Goal: Task Accomplishment & Management: Complete application form

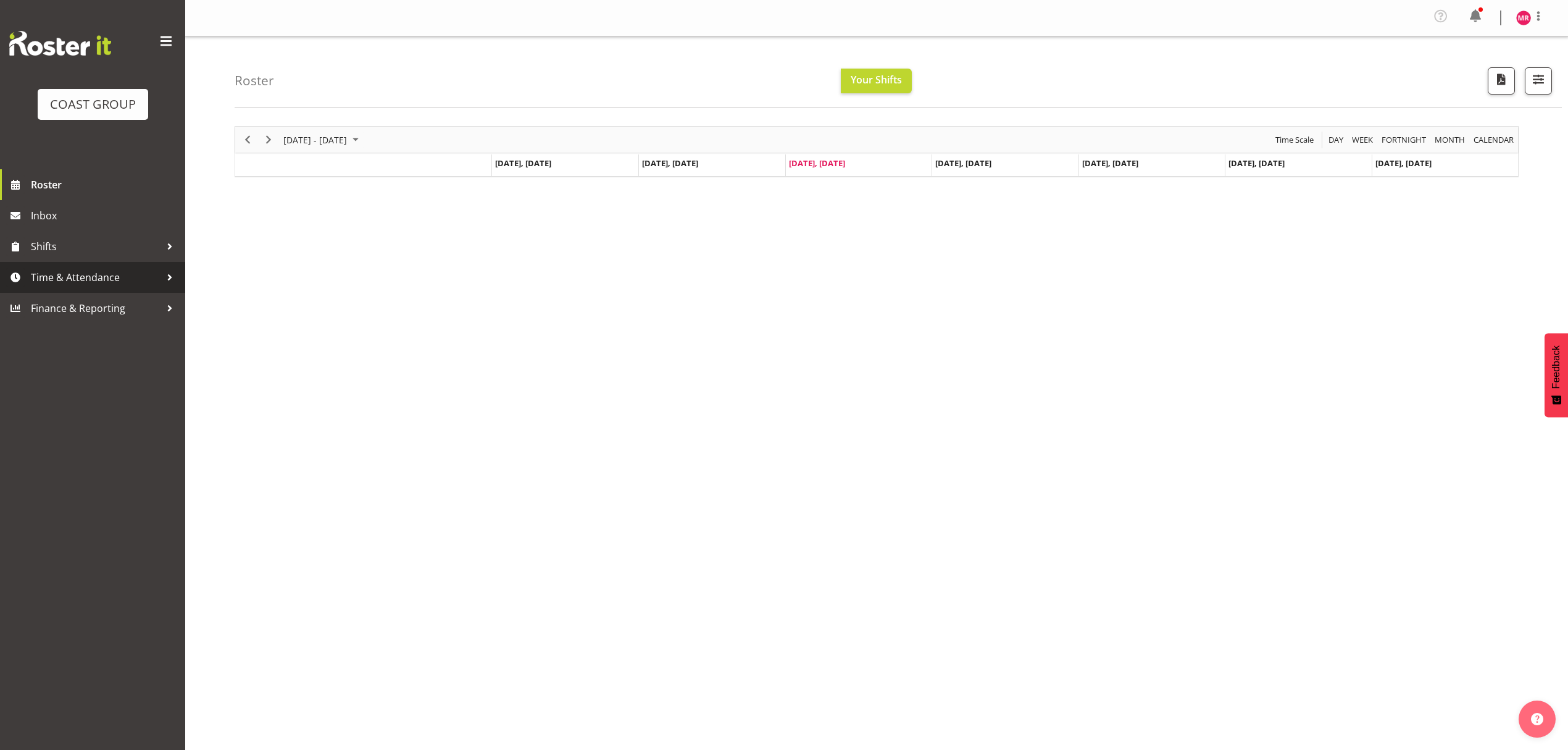
click at [111, 280] on span "Time & Attendance" at bounding box center [95, 277] width 129 height 19
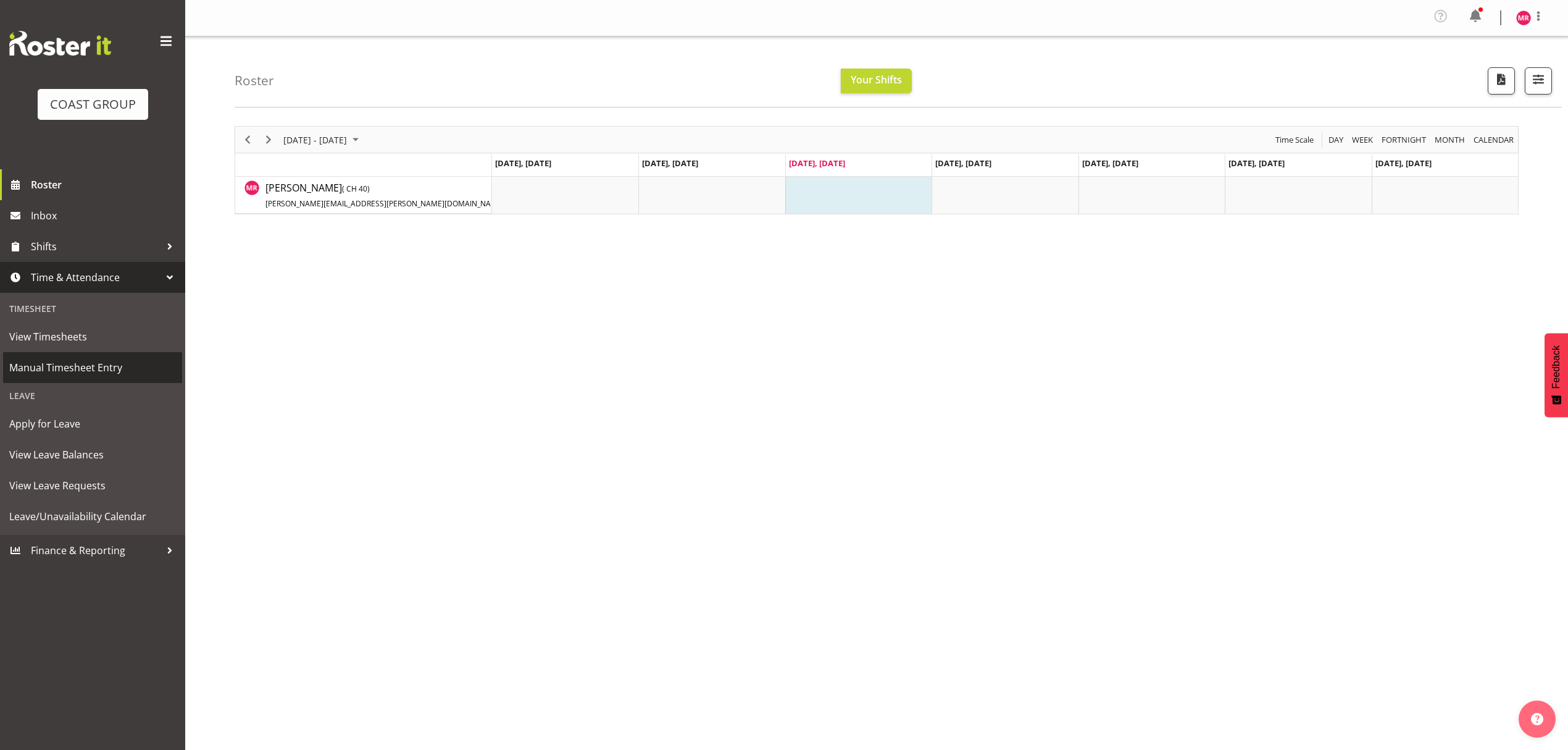
click at [95, 359] on span "Manual Timesheet Entry" at bounding box center [92, 368] width 167 height 19
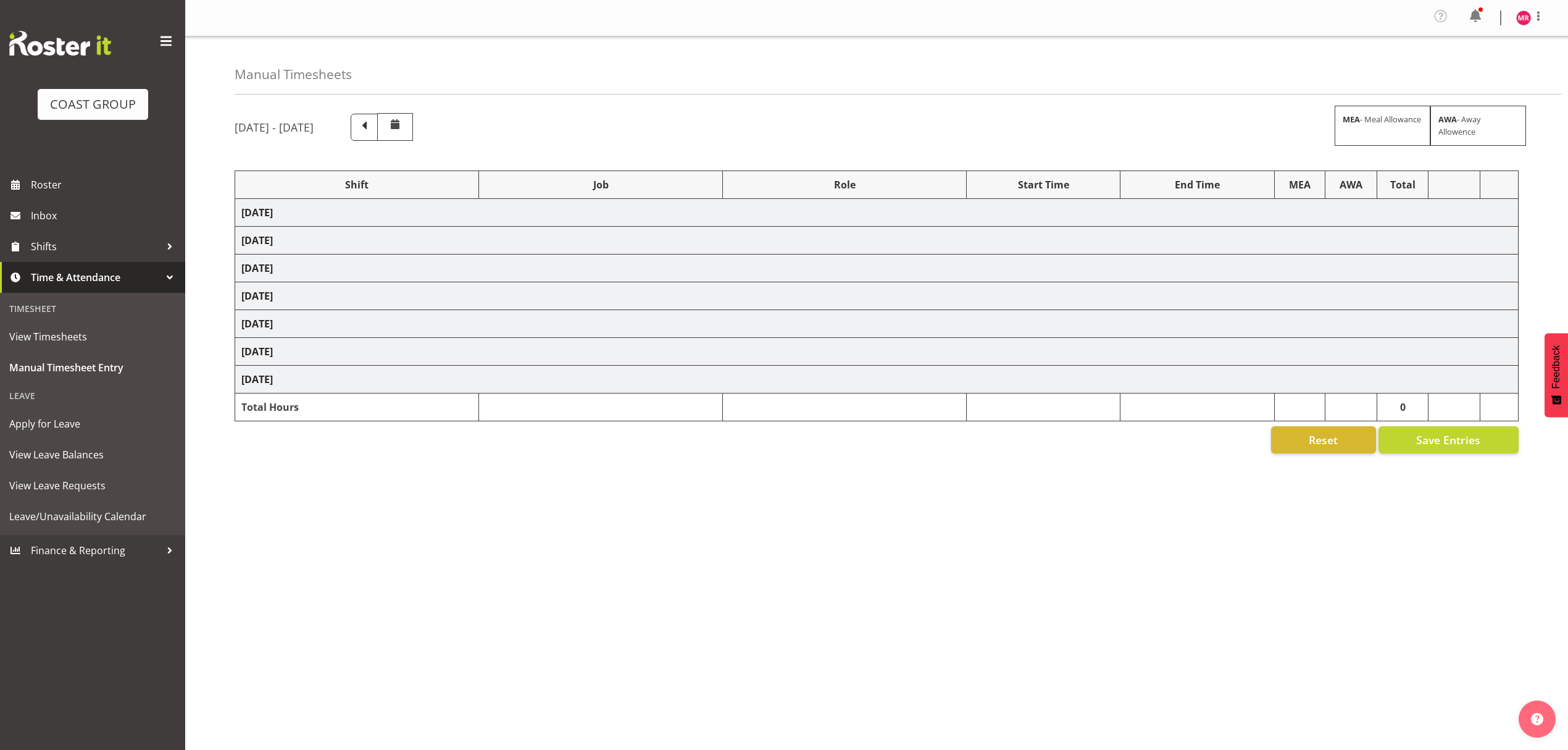
select select "1321"
select select "9028"
select select "1321"
select select "10332"
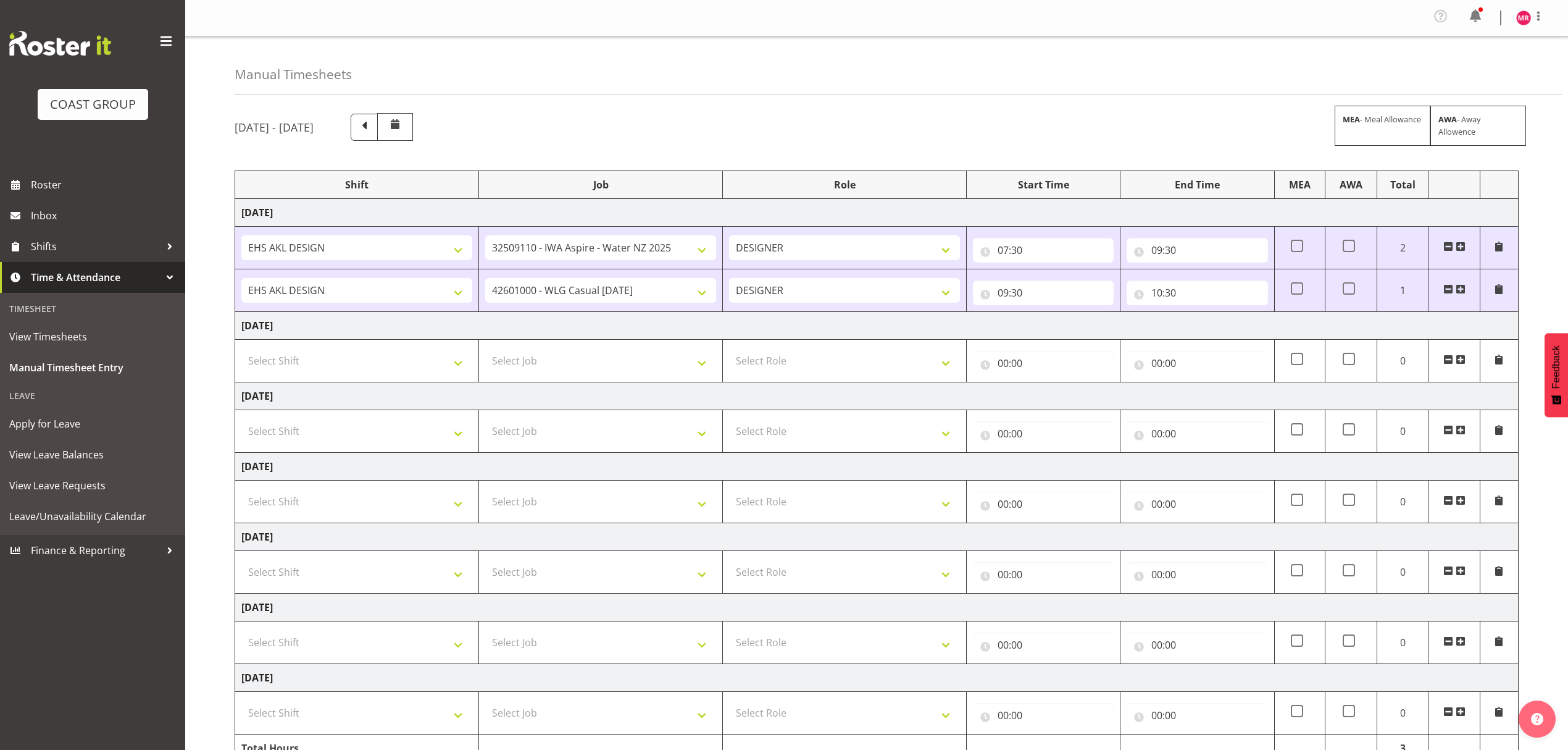
click at [1462, 290] on span at bounding box center [1460, 289] width 10 height 10
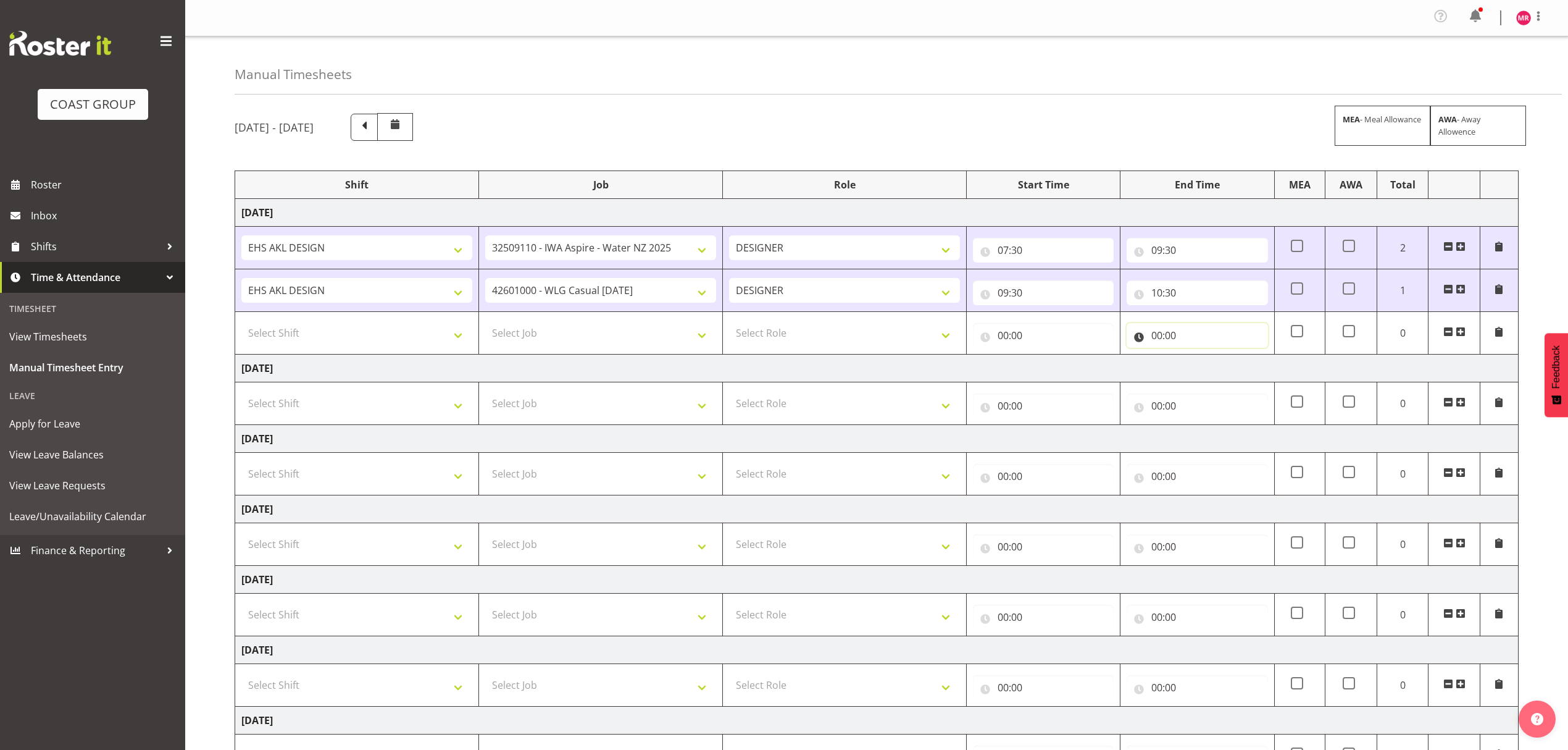
click at [1164, 338] on input "00:00" at bounding box center [1197, 335] width 141 height 25
click at [1224, 367] on span ":" at bounding box center [1226, 371] width 4 height 31
click at [1213, 370] on select "00 01 02 03 04 05 06 07 08 09 10 11 12 13 14 15 16 17 18 19 20 21 22 23" at bounding box center [1210, 368] width 28 height 25
select select "12"
click at [1197, 358] on select "00 01 02 03 04 05 06 07 08 09 10 11 12 13 14 15 16 17 18 19 20 21 22 23" at bounding box center [1210, 368] width 28 height 25
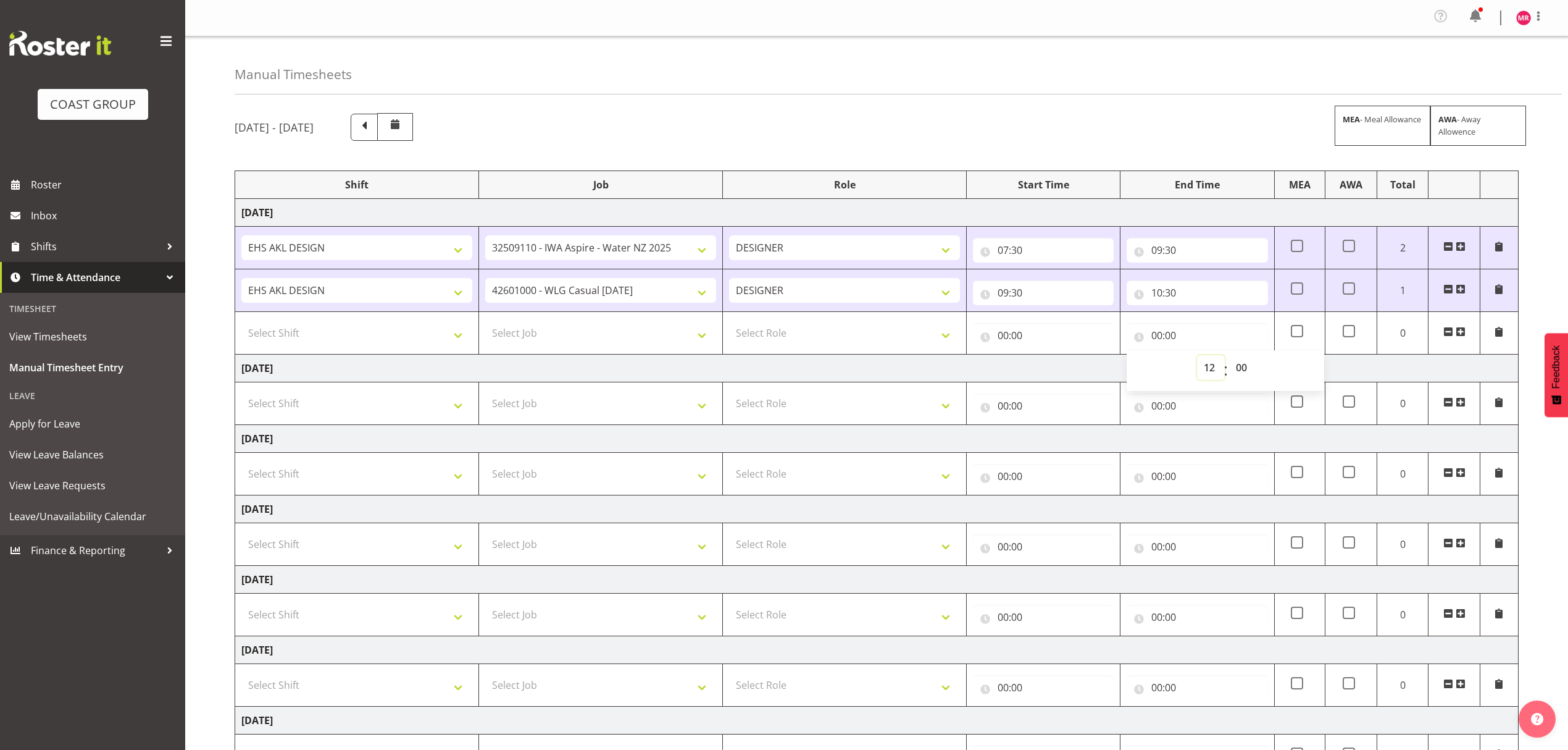
type input "12:00"
click at [1243, 371] on select "00 01 02 03 04 05 06 07 08 09 10 11 12 13 14 15 16 17 18 19 20 21 22 23 24 25 2…" at bounding box center [1243, 368] width 28 height 25
select select "30"
click at [1229, 358] on select "00 01 02 03 04 05 06 07 08 09 10 11 12 13 14 15 16 17 18 19 20 21 22 23 24 25 2…" at bounding box center [1243, 368] width 28 height 25
type input "12:30"
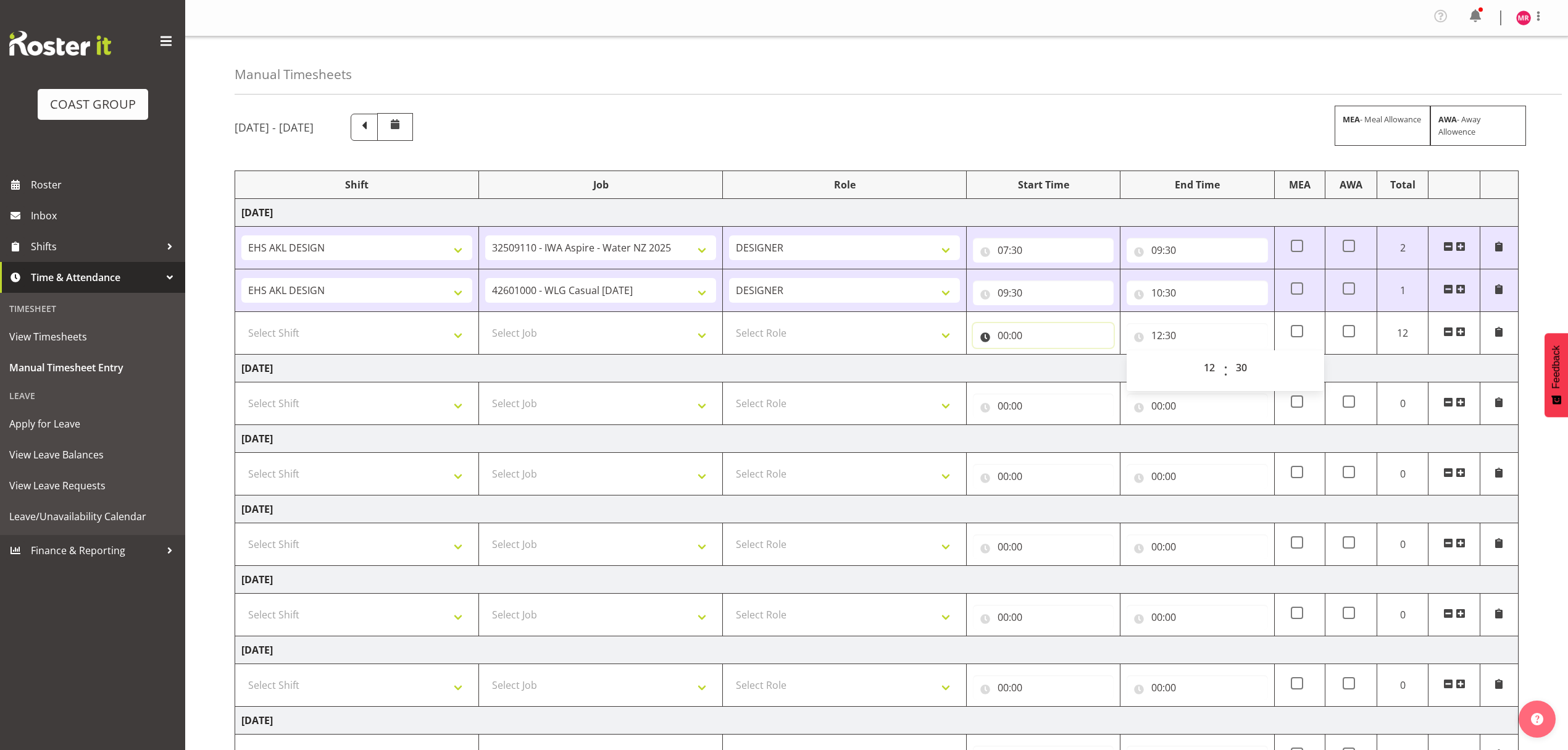
click at [1048, 348] on input "00:00" at bounding box center [1044, 335] width 141 height 25
click at [1053, 376] on select "00 01 02 03 04 05 06 07 08 09 10 11 12 13 14 15 16 17 18 19 20 21 22 23" at bounding box center [1057, 368] width 28 height 25
select select "10"
click at [1044, 358] on select "00 01 02 03 04 05 06 07 08 09 10 11 12 13 14 15 16 17 18 19 20 21 22 23" at bounding box center [1057, 368] width 28 height 25
type input "10:00"
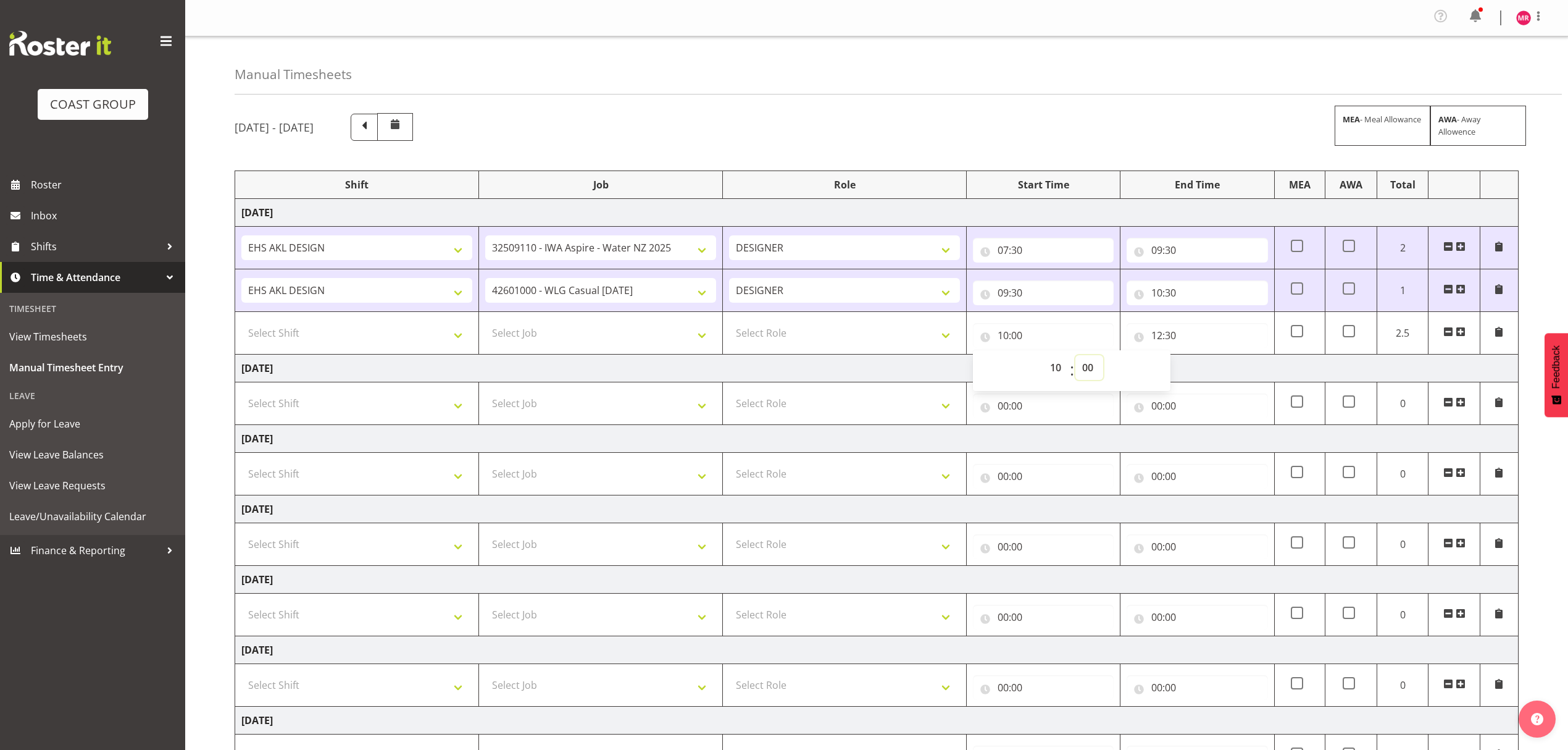
click at [1080, 366] on select "00 01 02 03 04 05 06 07 08 09 10 11 12 13 14 15 16 17 18 19 20 21 22 23 24 25 2…" at bounding box center [1089, 368] width 28 height 25
select select "30"
click at [1076, 358] on select "00 01 02 03 04 05 06 07 08 09 10 11 12 13 14 15 16 17 18 19 20 21 22 23 24 25 2…" at bounding box center [1089, 368] width 28 height 25
type input "10:30"
click at [845, 326] on select "Select Role DESIGNER" at bounding box center [845, 332] width 231 height 25
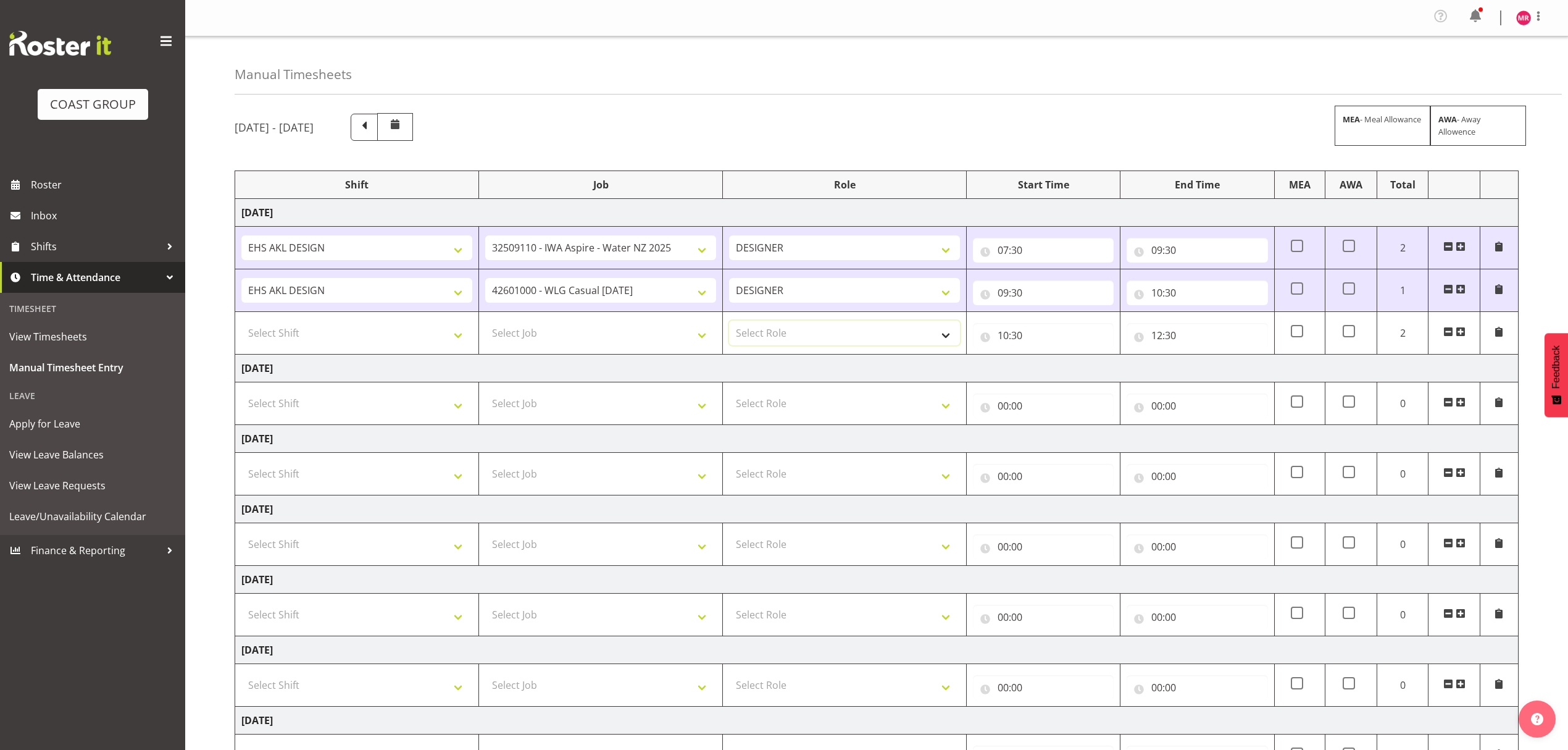
select select "215"
click at [729, 323] on select "Select Role DESIGNER" at bounding box center [845, 332] width 231 height 25
click at [659, 325] on select "Select Job 1 Carlton Events 1 Carlton Hamilton 1 Carlton Wellington 1 EHS WAREH…" at bounding box center [601, 332] width 231 height 25
select select "9204"
click at [486, 323] on select "Select Job 1 Carlton Events 1 Carlton Hamilton 1 Carlton Wellington 1 EHS WAREH…" at bounding box center [601, 332] width 231 height 25
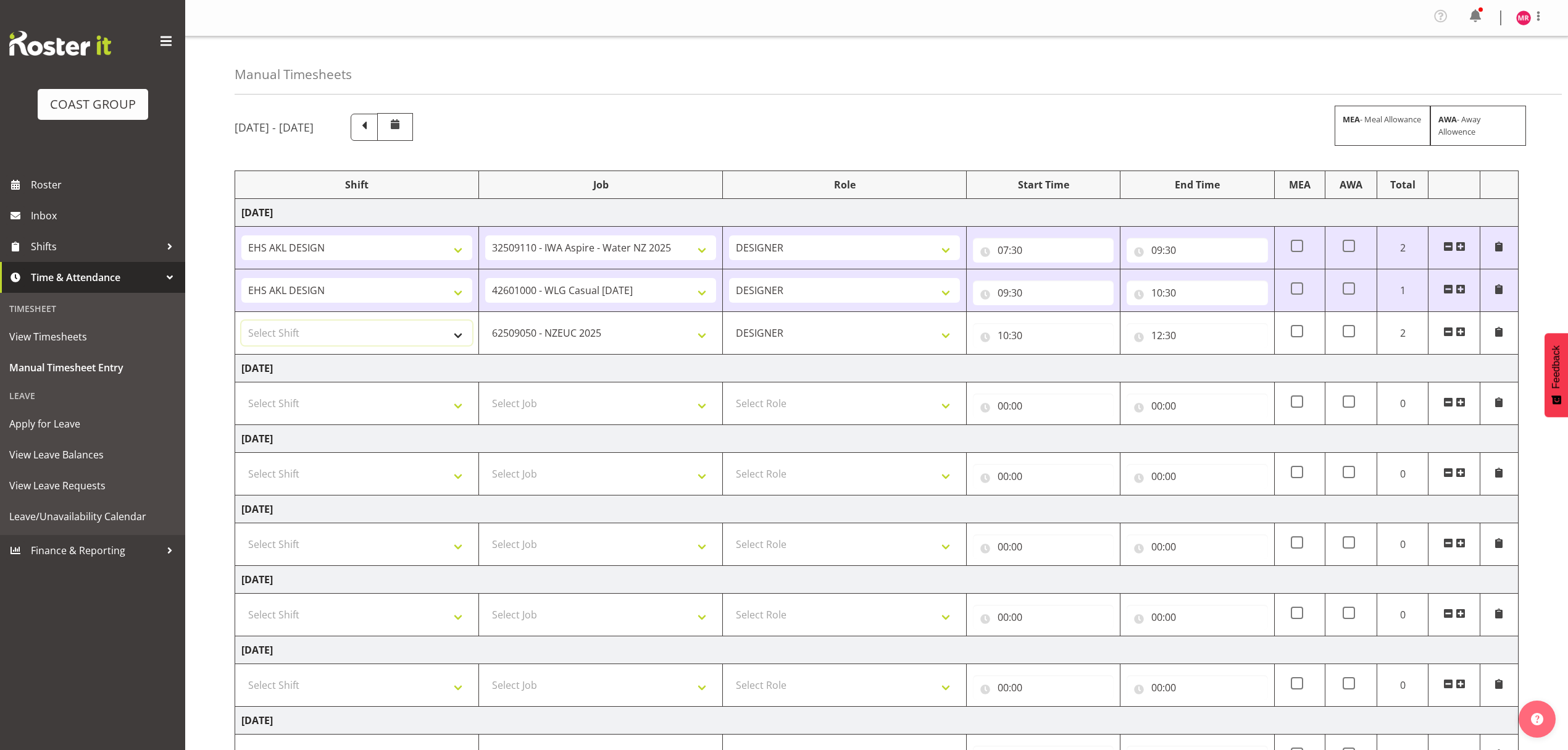
click at [361, 330] on select "Select Shift D+B @ HiNZ D+B Build D+B Build NZACA D+B Build Tech Day OCT 24 D+B…" at bounding box center [357, 332] width 231 height 25
select select "1321"
click at [242, 323] on select "Select Shift D+B @ HiNZ D+B Build D+B Build NZACA D+B Build Tech Day OCT 24 D+B…" at bounding box center [357, 332] width 231 height 25
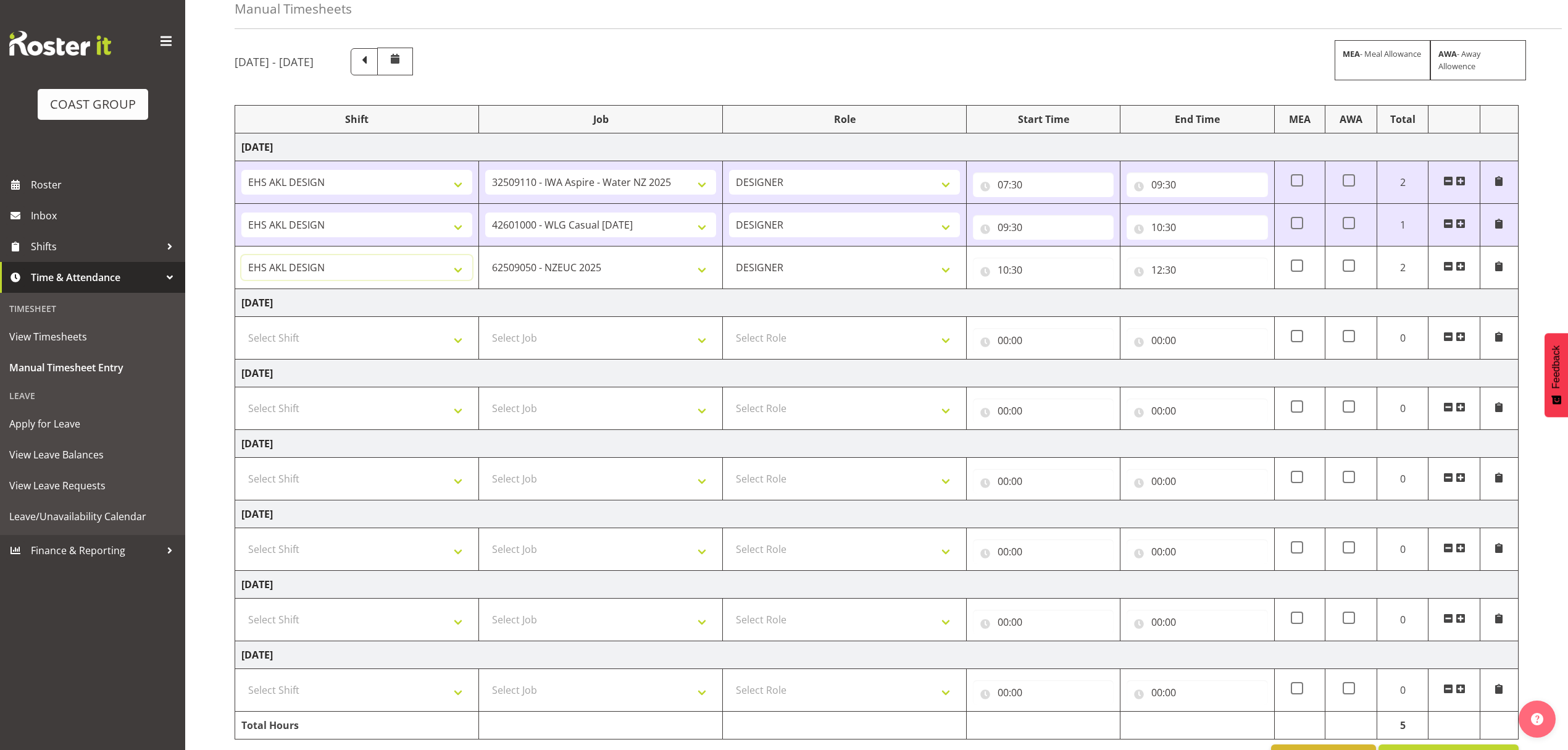
scroll to position [114, 0]
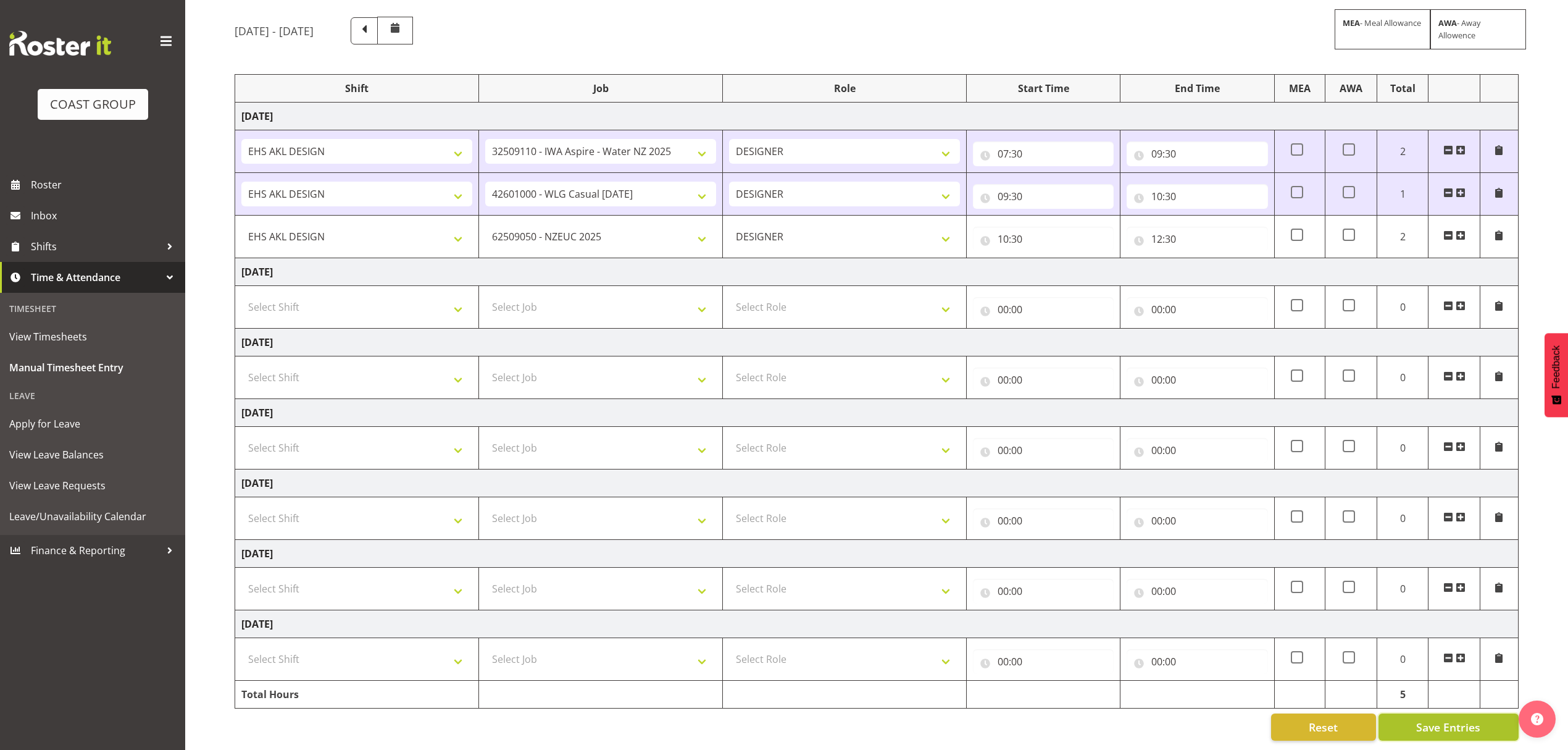
click at [1454, 719] on span "Save Entries" at bounding box center [1448, 727] width 64 height 16
